Goal: Book appointment/travel/reservation

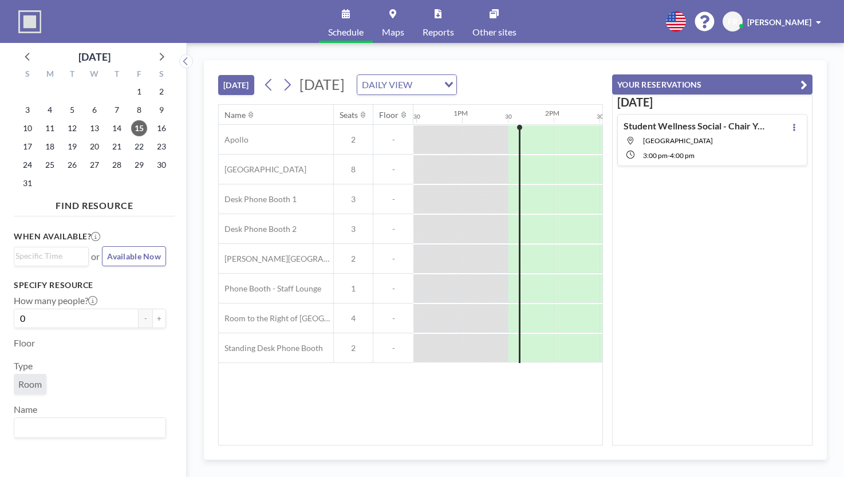
scroll to position [0, 1191]
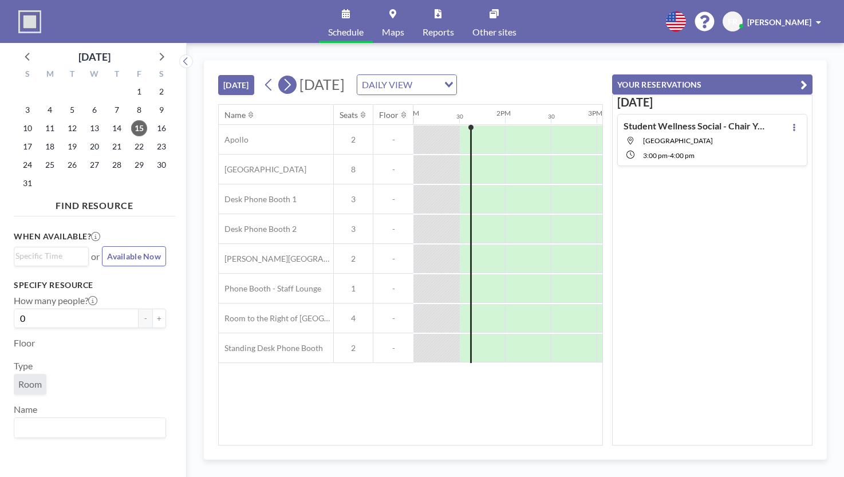
click at [285, 80] on icon at bounding box center [287, 84] width 11 height 17
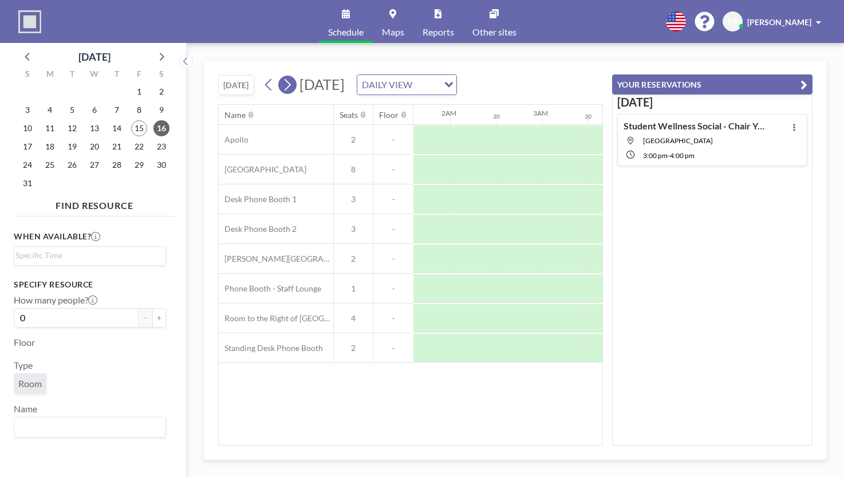
scroll to position [0, 367]
click at [285, 80] on icon at bounding box center [287, 84] width 11 height 17
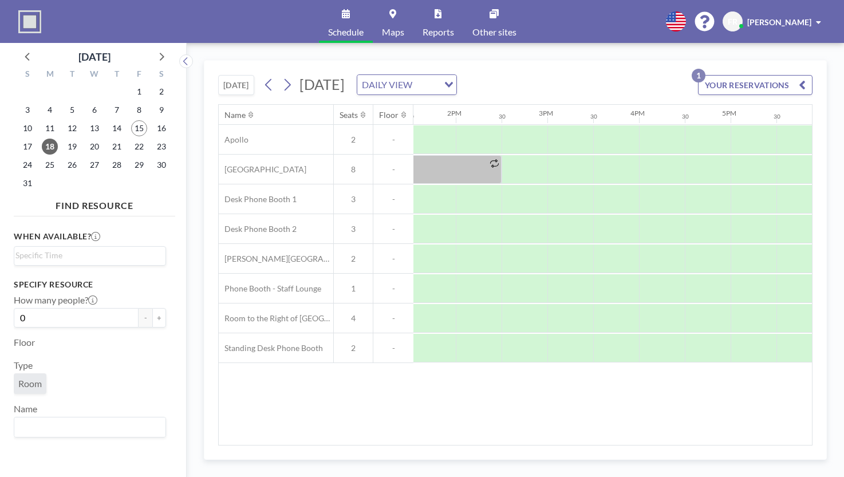
scroll to position [0, 1253]
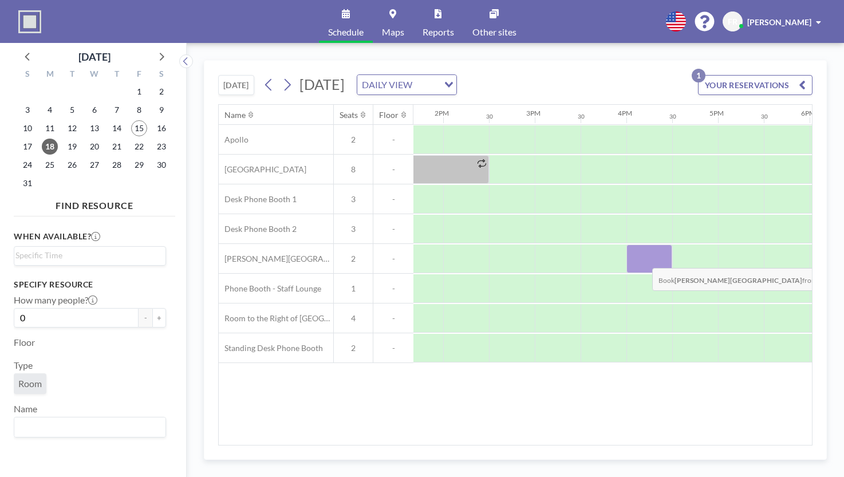
click at [643, 258] on div at bounding box center [650, 259] width 46 height 29
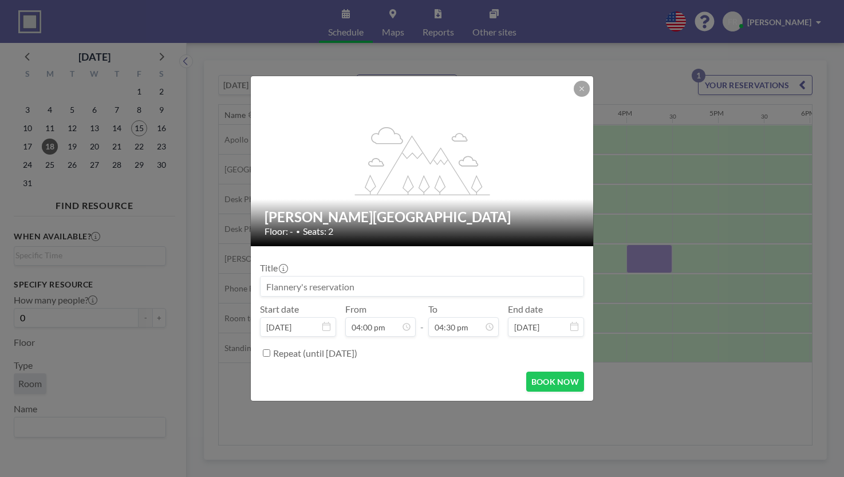
click at [343, 279] on input at bounding box center [422, 286] width 323 height 19
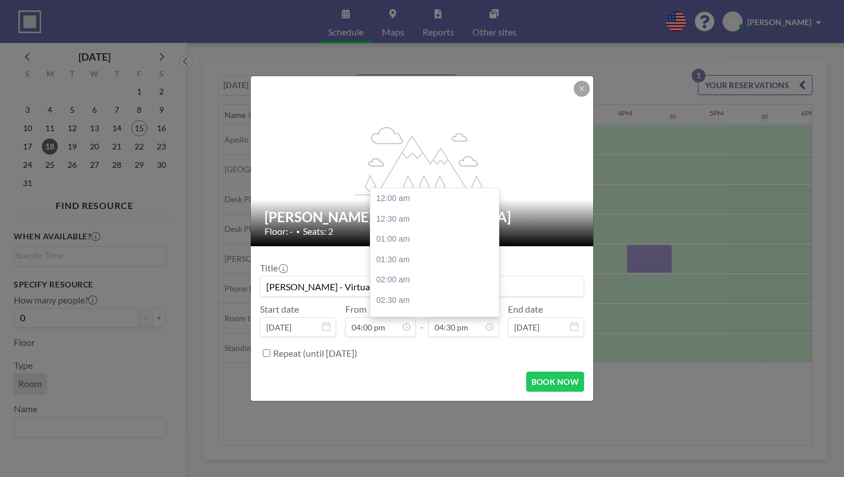
scroll to position [673, 0]
type input "[PERSON_NAME] - Virtual Meetings"
click at [478, 332] on input "04:30 pm" at bounding box center [463, 326] width 70 height 19
click at [386, 259] on div "06:00 pm" at bounding box center [438, 259] width 134 height 21
type input "06:00 pm"
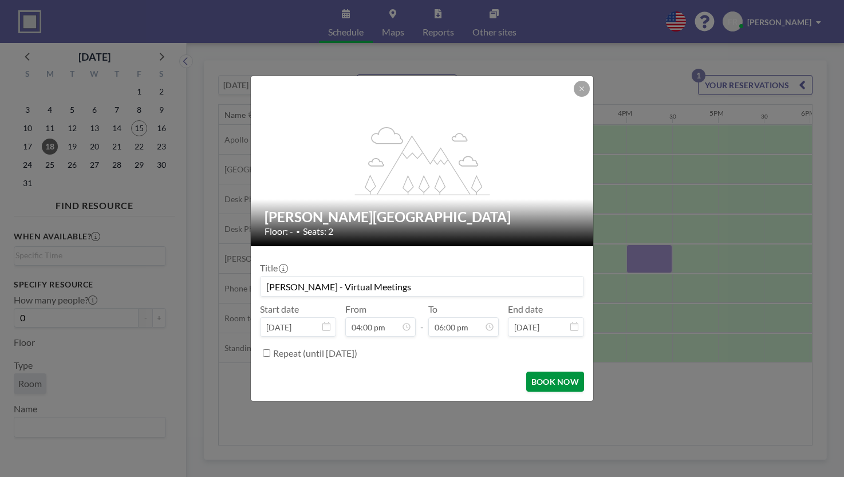
click at [557, 383] on button "BOOK NOW" at bounding box center [555, 382] width 58 height 20
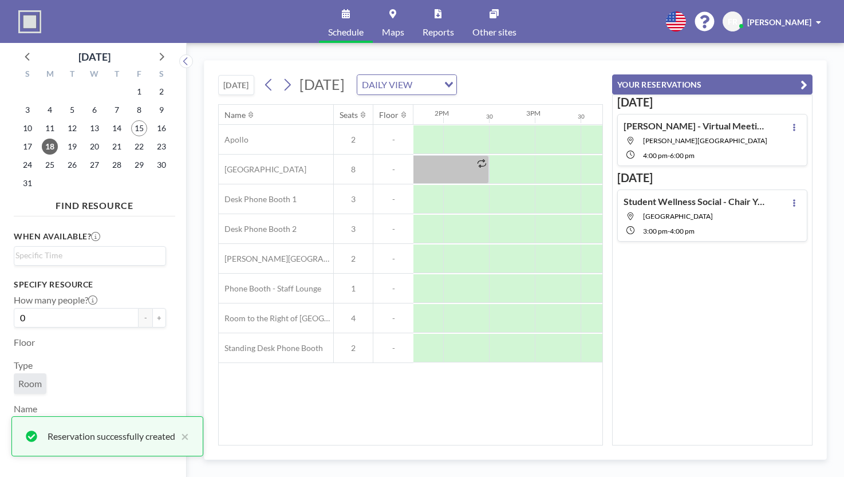
scroll to position [0, 0]
